Goal: Task Accomplishment & Management: Complete application form

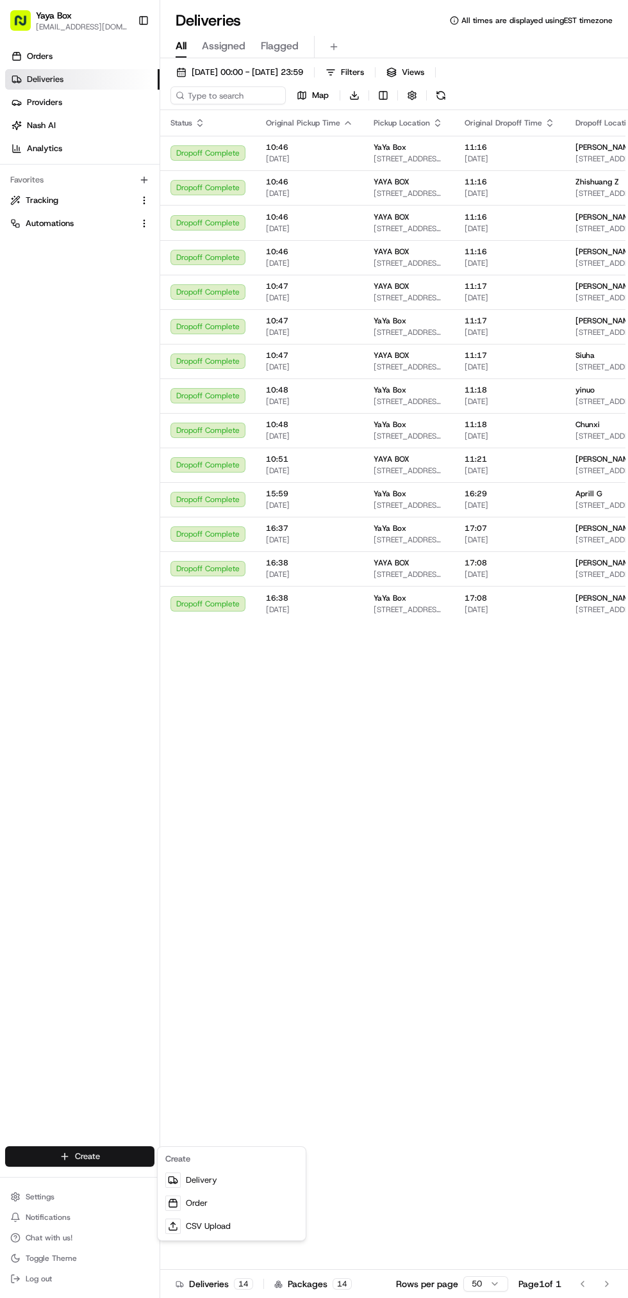
click at [43, 1155] on html "Yaya Box [EMAIL_ADDRESS][DOMAIN_NAME] Toggle Sidebar Orders Deliveries Provider…" at bounding box center [314, 649] width 628 height 1298
click at [181, 1181] on link "Delivery" at bounding box center [231, 1180] width 143 height 23
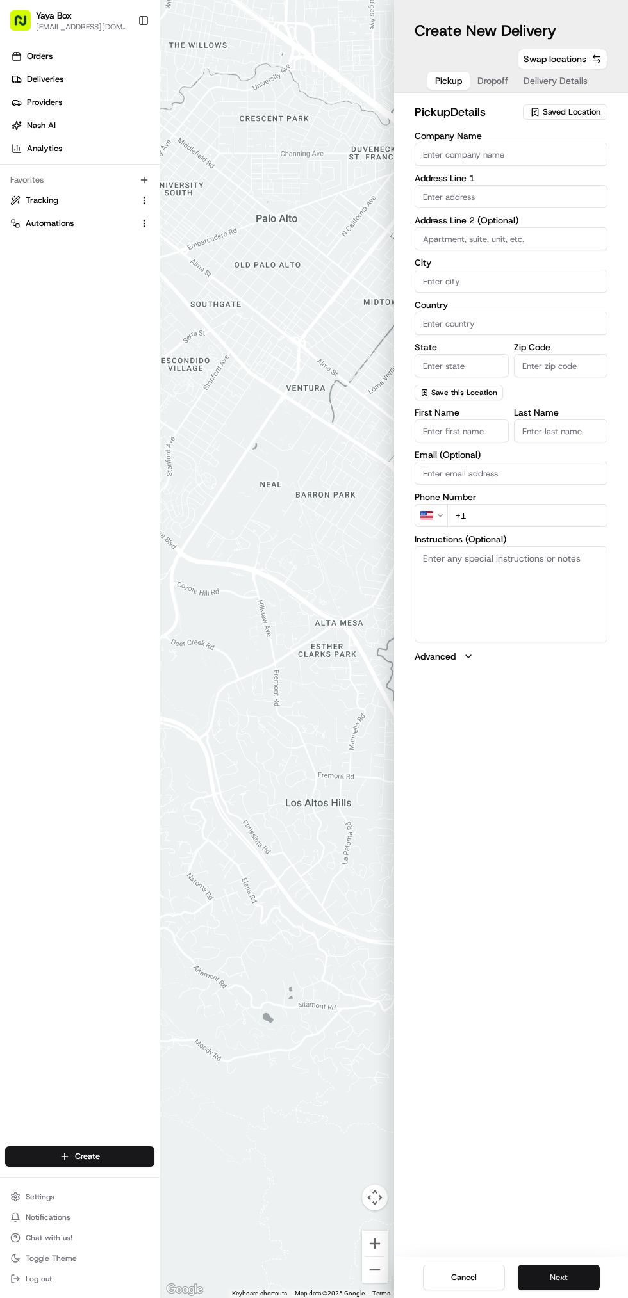
click at [589, 1267] on button "Next" at bounding box center [558, 1278] width 82 height 26
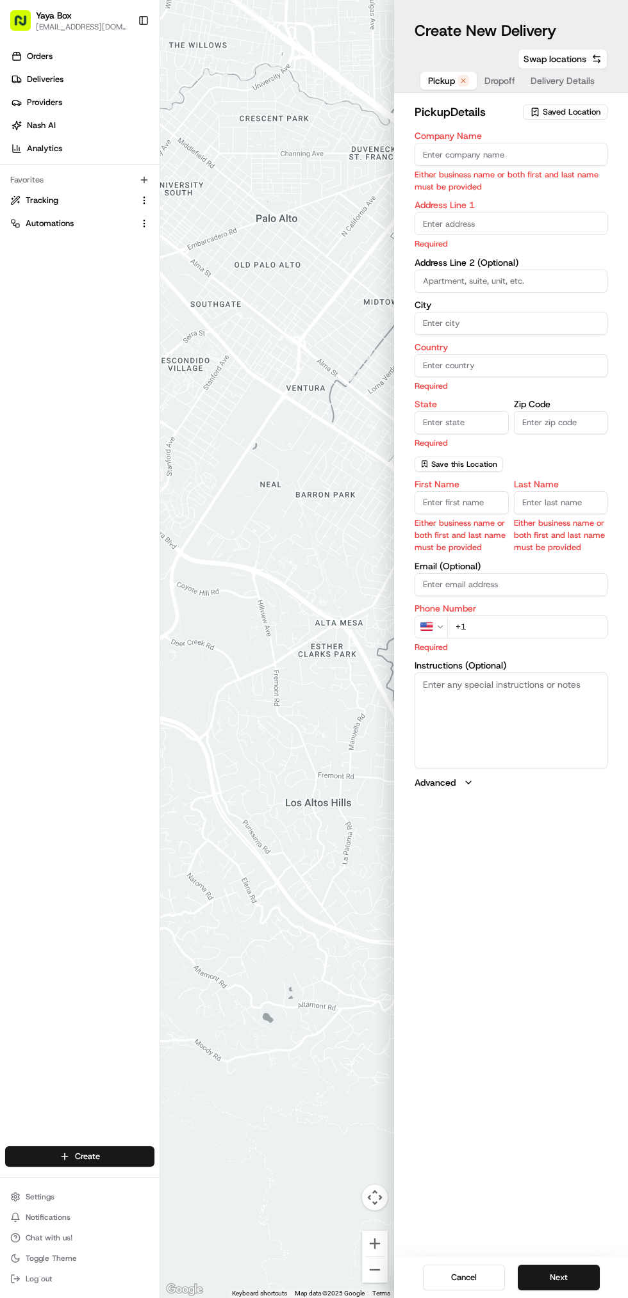
click at [597, 109] on span "Saved Location" at bounding box center [571, 112] width 58 height 12
click at [536, 155] on span "YaYa Box" at bounding box center [543, 160] width 158 height 12
type input "YaYa Box"
type input "[STREET_ADDRESS][PERSON_NAME]"
type input "[GEOGRAPHIC_DATA]"
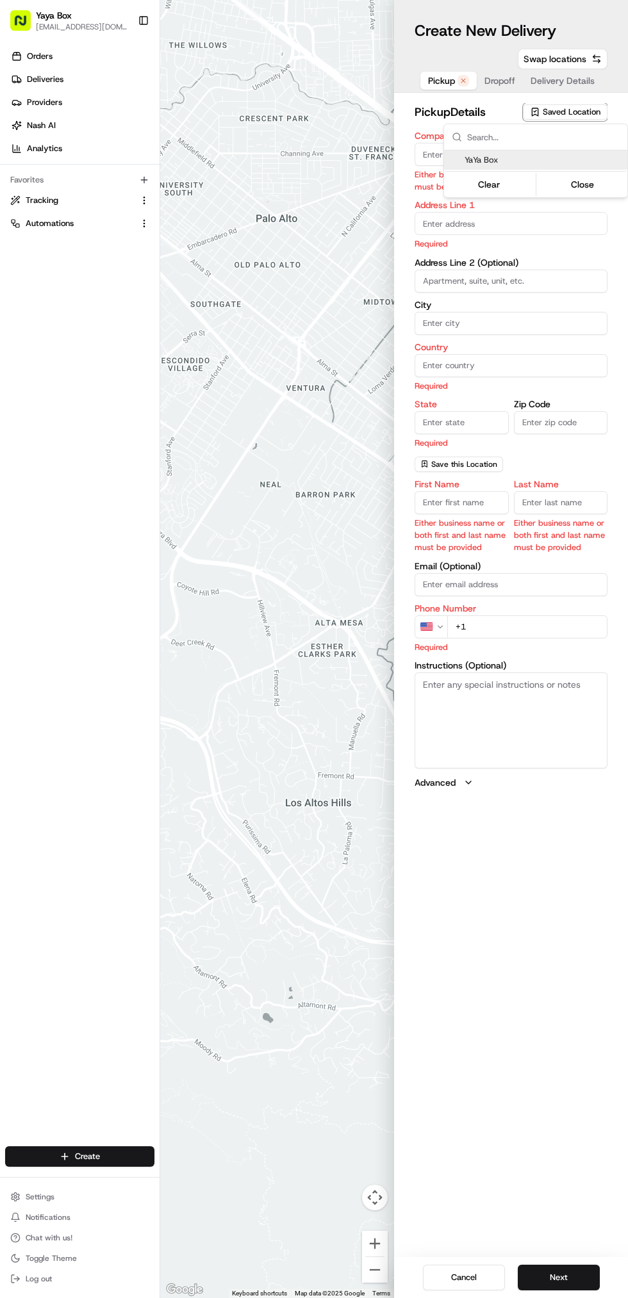
type input "US"
type input "NJ"
type input "07087"
type input "Mia"
type input "[PERSON_NAME]"
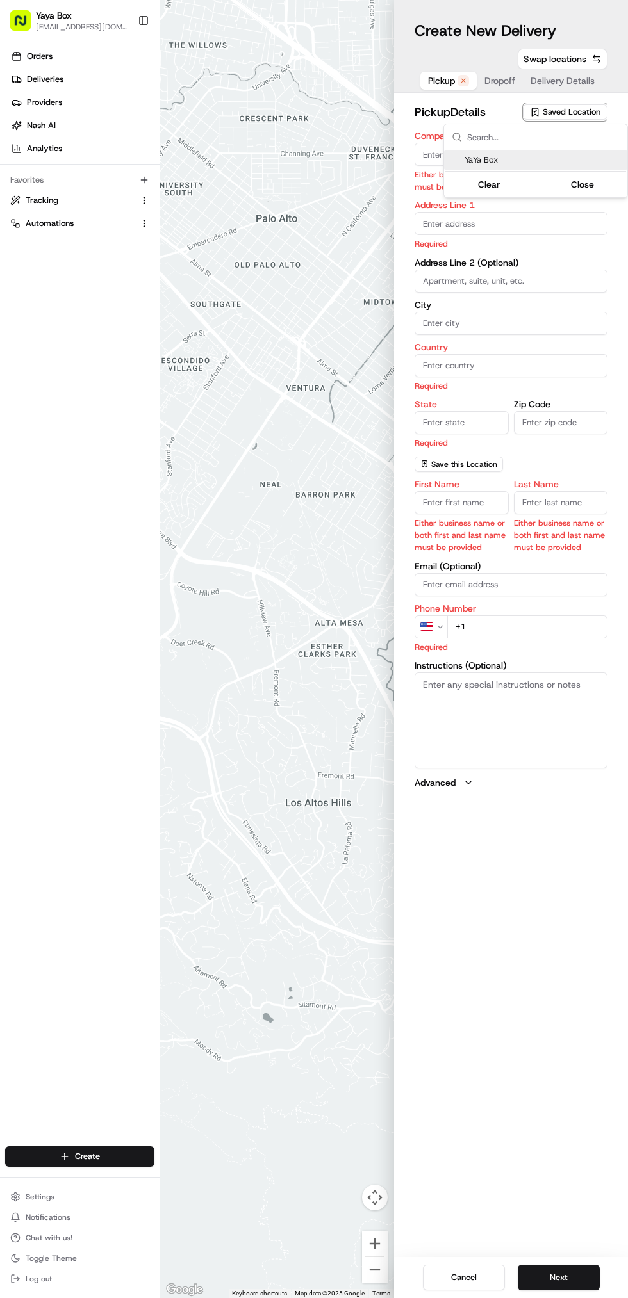
type input "[PHONE_NUMBER]"
type textarea "Please enter the Kerrigan Kitchens Building and call [PHONE_NUMBER] to pick up …"
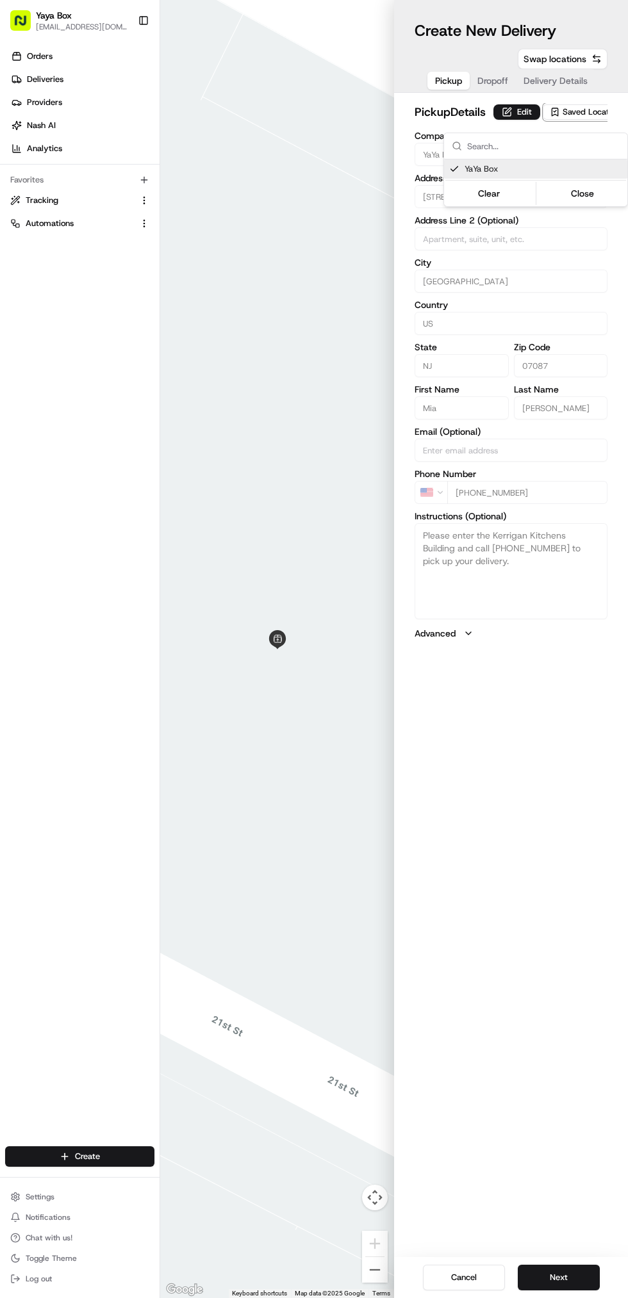
click at [601, 1268] on html "Yaya Box [EMAIL_ADDRESS][DOMAIN_NAME] Toggle Sidebar Orders Deliveries Provider…" at bounding box center [314, 649] width 628 height 1298
click at [588, 1267] on button "Next" at bounding box center [558, 1278] width 82 height 26
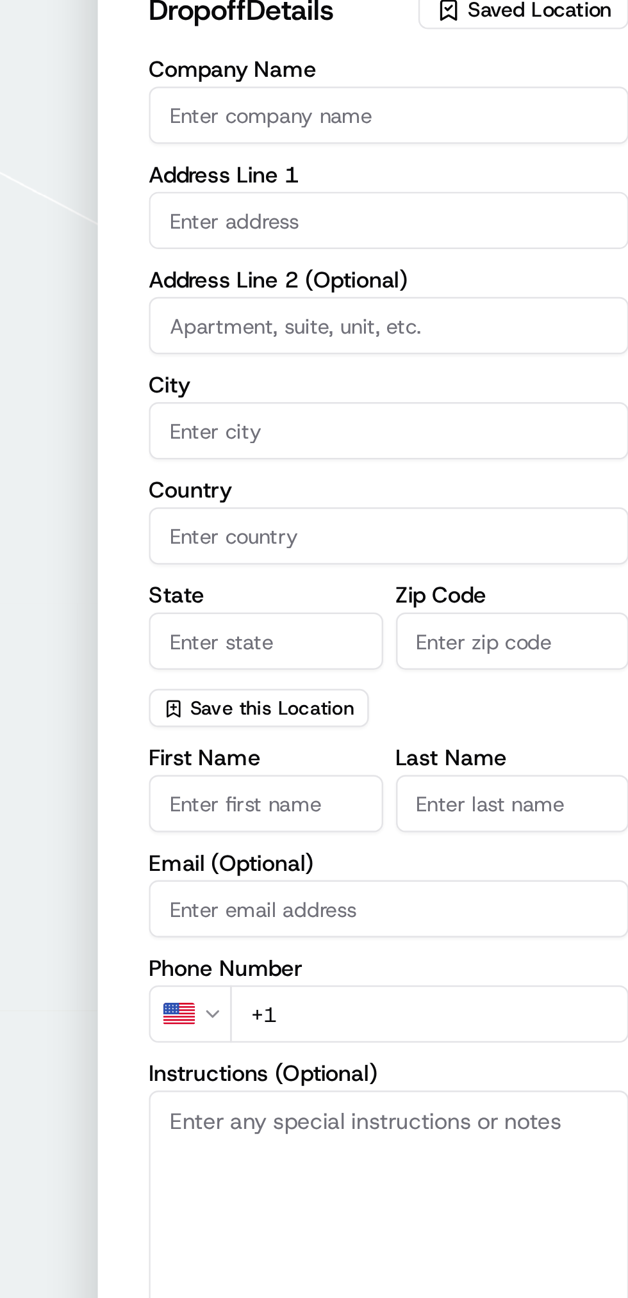
click at [497, 199] on input "text" at bounding box center [510, 196] width 193 height 23
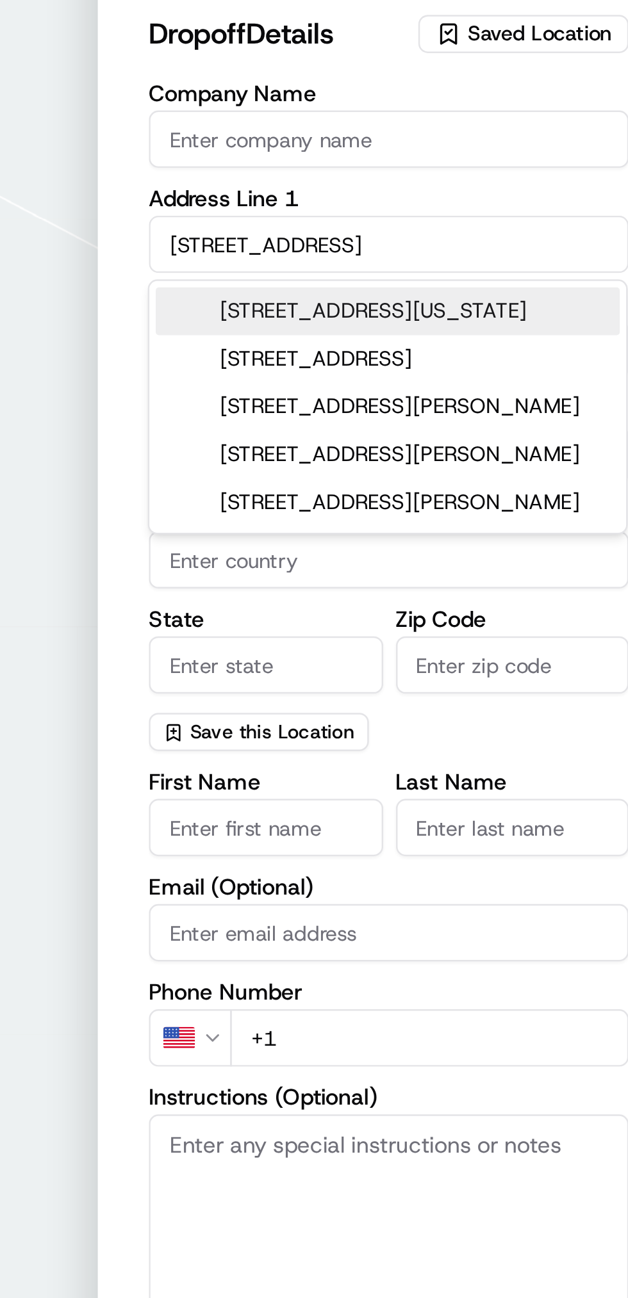
click at [551, 193] on input "[STREET_ADDRESS]" at bounding box center [510, 196] width 193 height 23
type input "8"
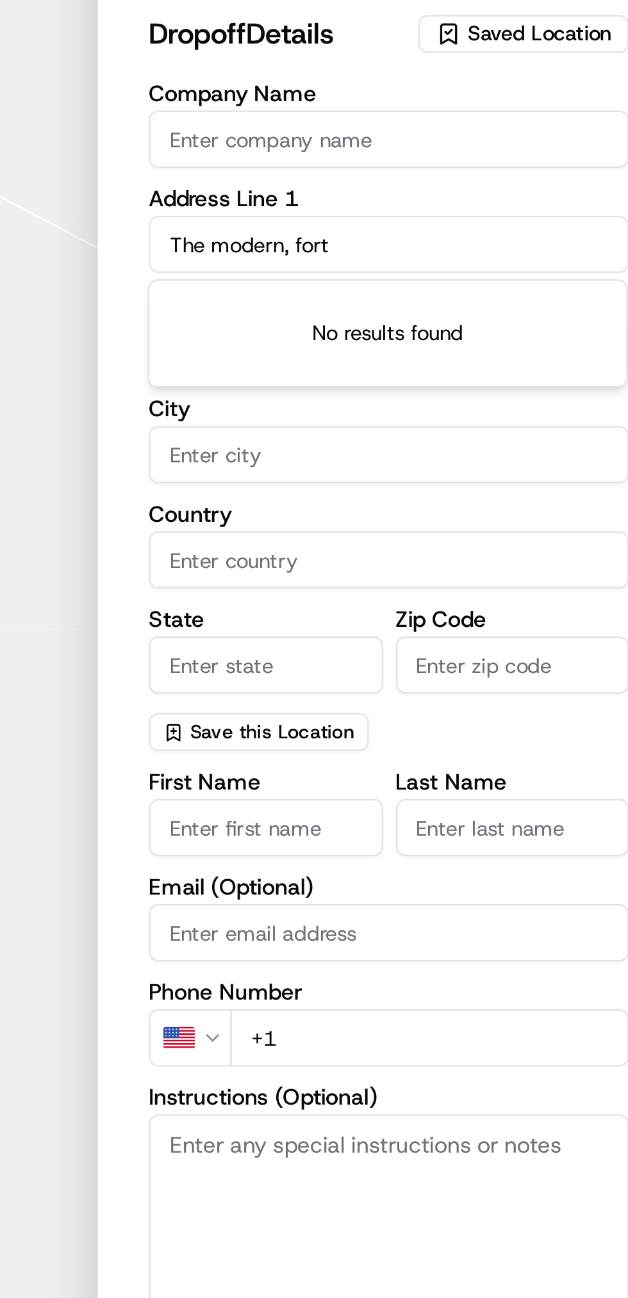
click at [534, 197] on input "The modern, fort" at bounding box center [510, 196] width 193 height 23
type input "T"
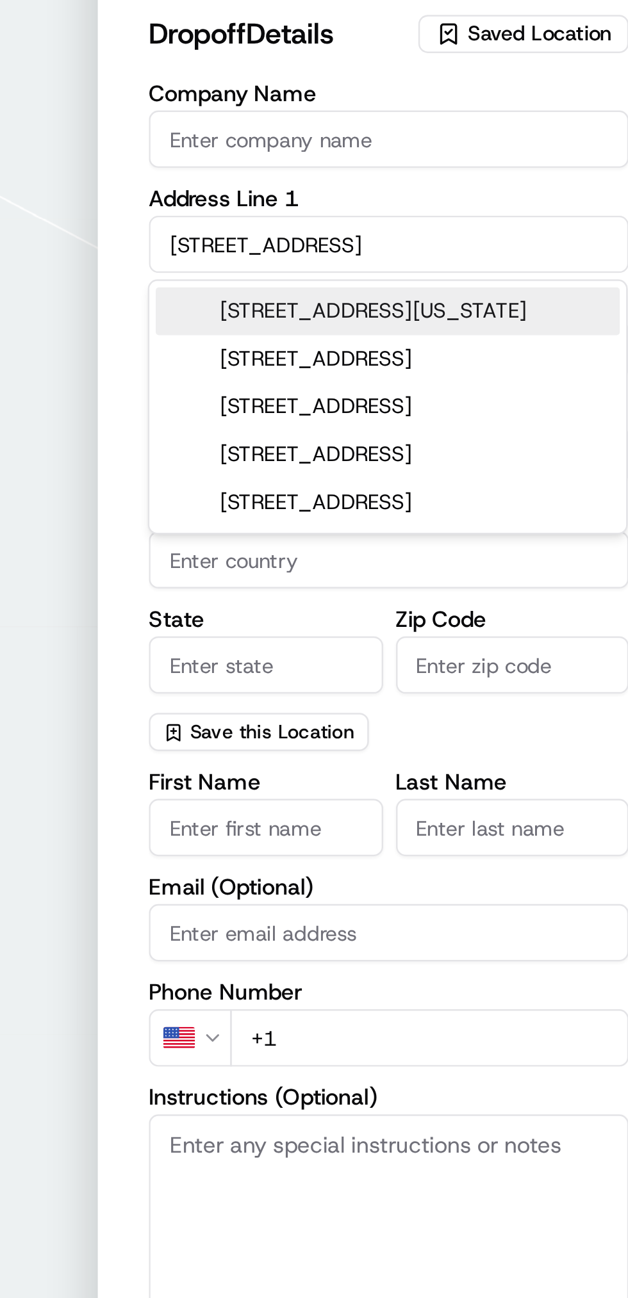
type input "[STREET_ADDRESS]"
click at [490, 364] on input "State" at bounding box center [461, 365] width 94 height 23
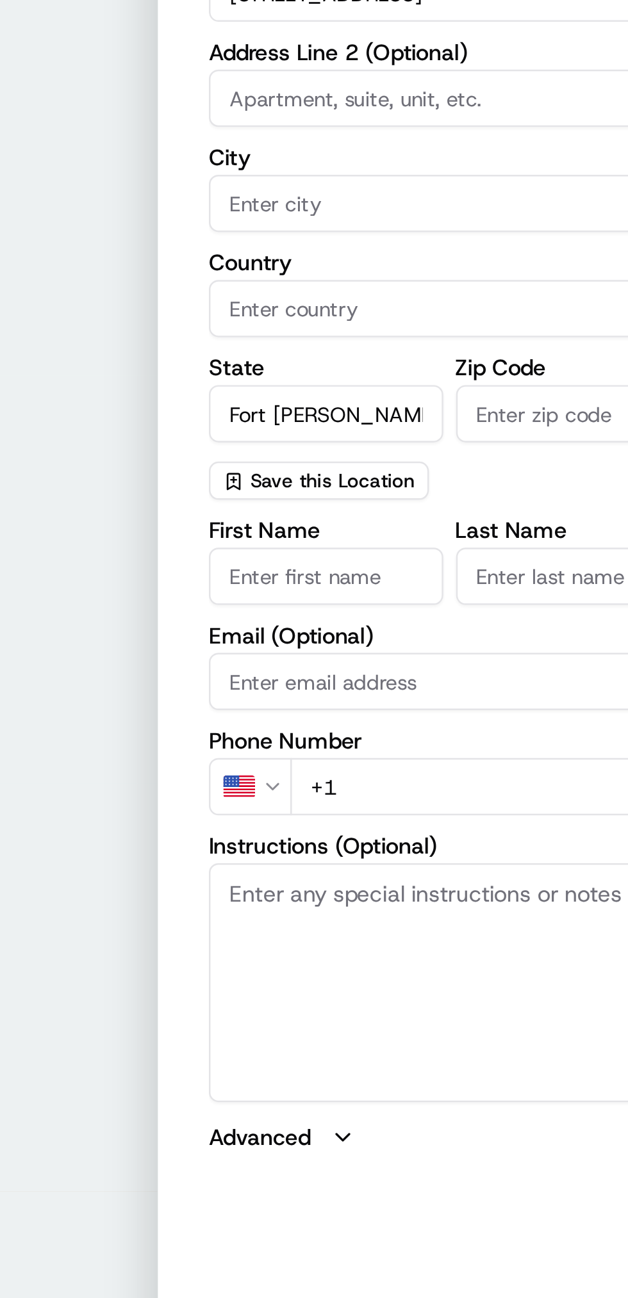
type input "Fort [PERSON_NAME]"
click at [552, 365] on input "Zip Code" at bounding box center [561, 365] width 94 height 23
type input "07024"
click at [532, 282] on input "City" at bounding box center [510, 281] width 193 height 23
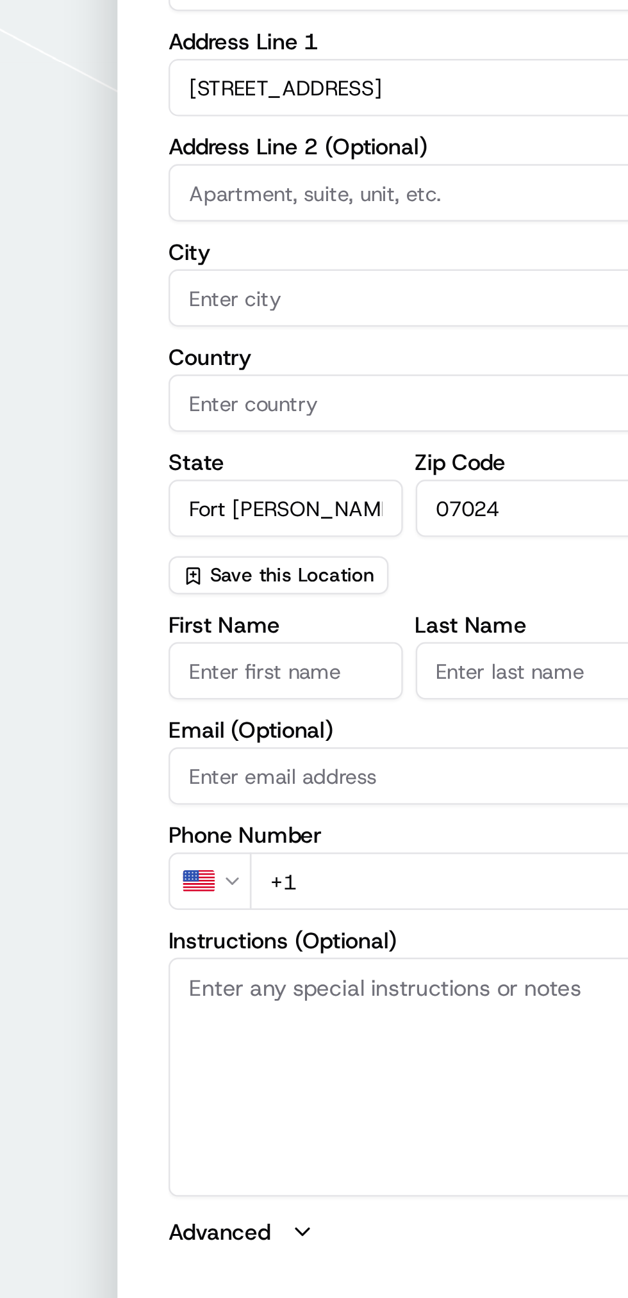
click at [483, 363] on input "Fort [PERSON_NAME]" at bounding box center [461, 365] width 94 height 23
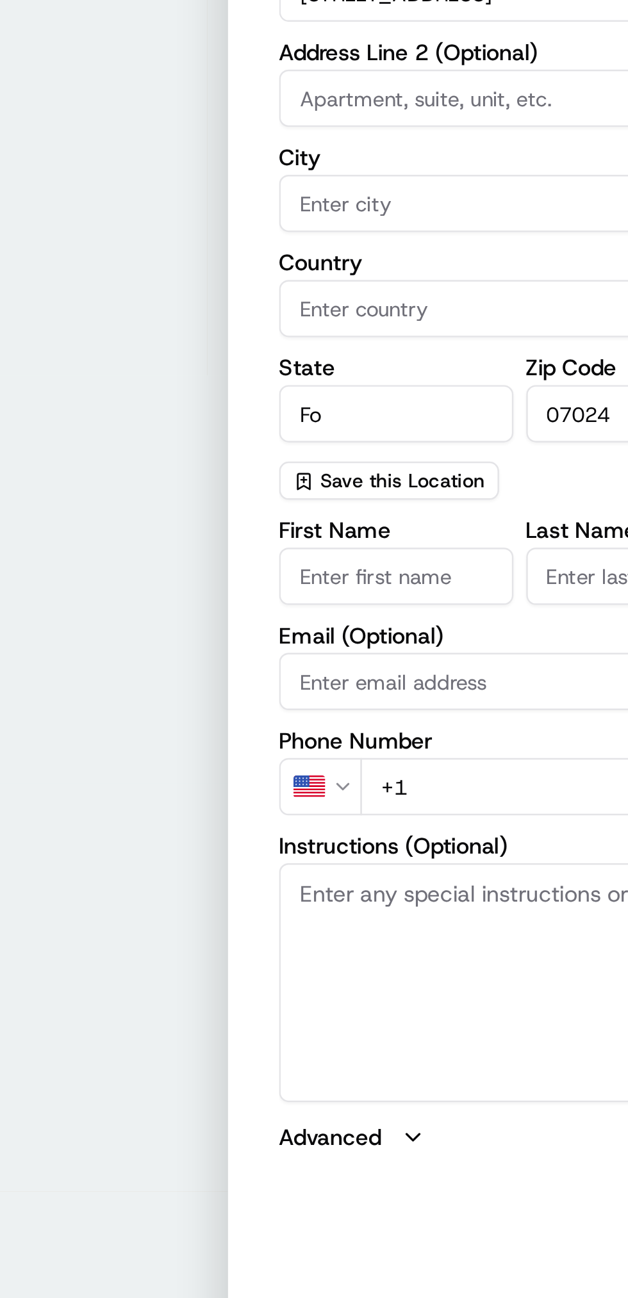
type input "F"
type input "[US_STATE]"
click at [484, 320] on input "Country" at bounding box center [510, 323] width 193 height 23
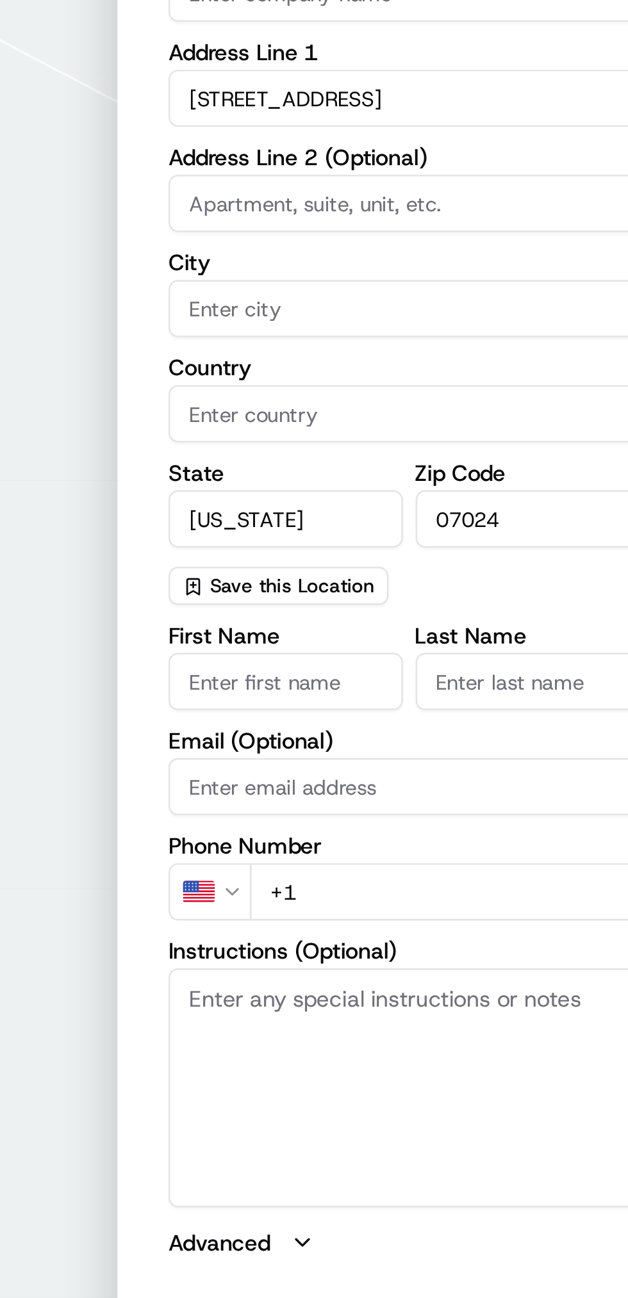
click at [539, 282] on input "City" at bounding box center [510, 281] width 193 height 23
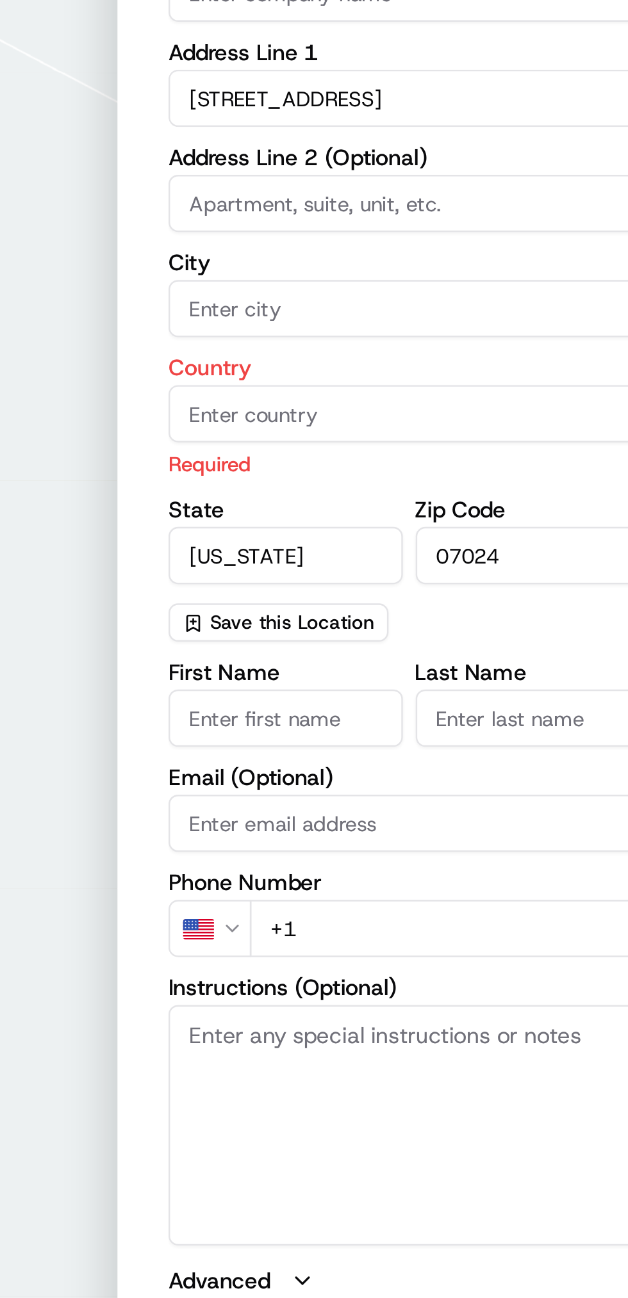
click at [515, 281] on input "City" at bounding box center [510, 281] width 193 height 23
type input "Fort [PERSON_NAME]"
click at [552, 320] on input "Country" at bounding box center [510, 323] width 193 height 23
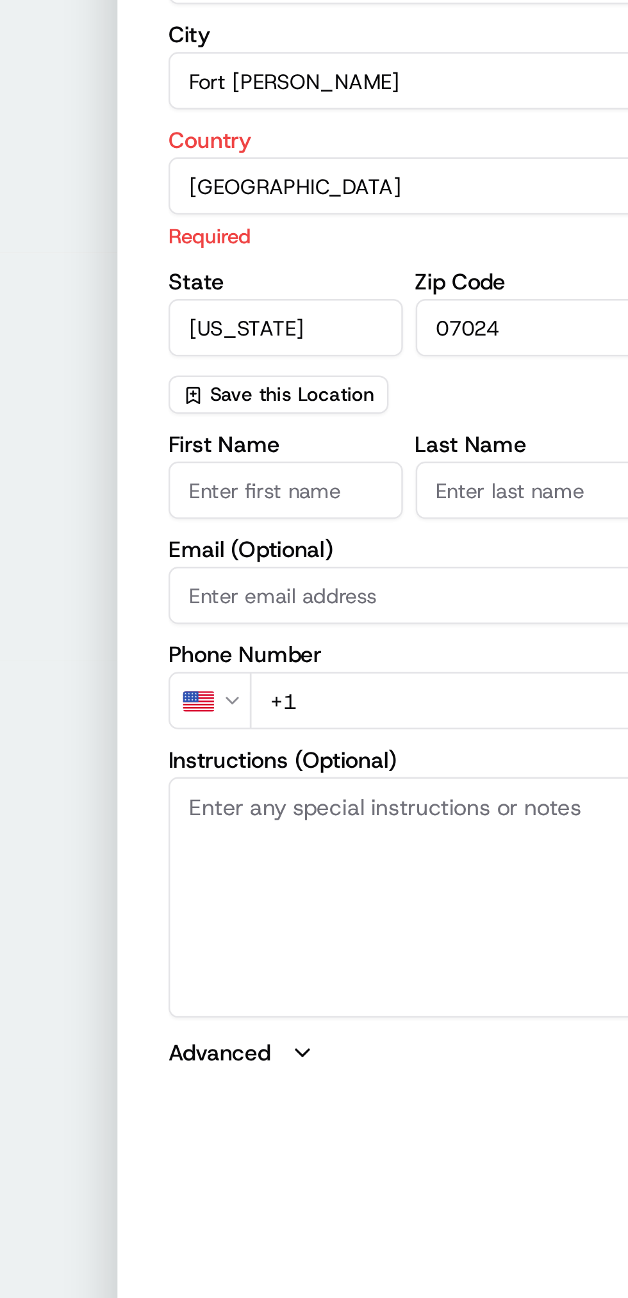
type input "[GEOGRAPHIC_DATA]"
click at [524, 528] on div "First Name Last Name Email (Optional) Phone Number US +1 Instructions (Optional…" at bounding box center [510, 550] width 193 height 255
